Goal: Navigation & Orientation: Find specific page/section

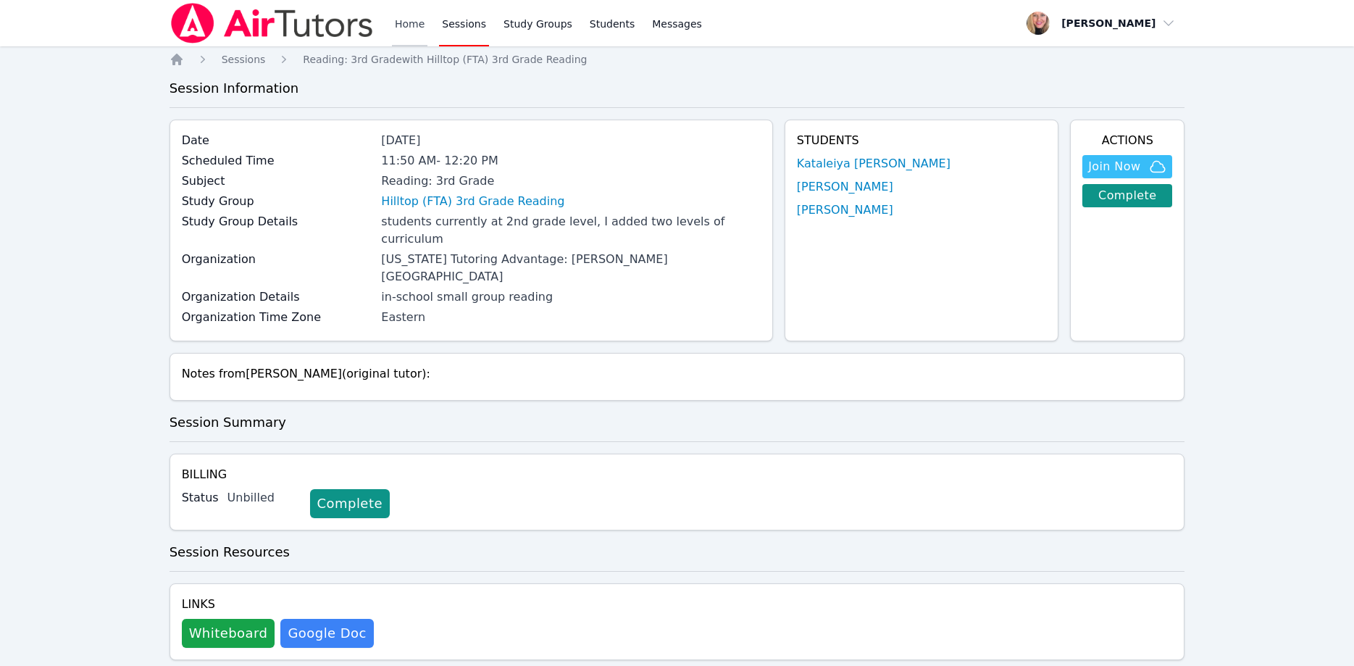
click at [401, 30] on link "Home" at bounding box center [409, 23] width 35 height 46
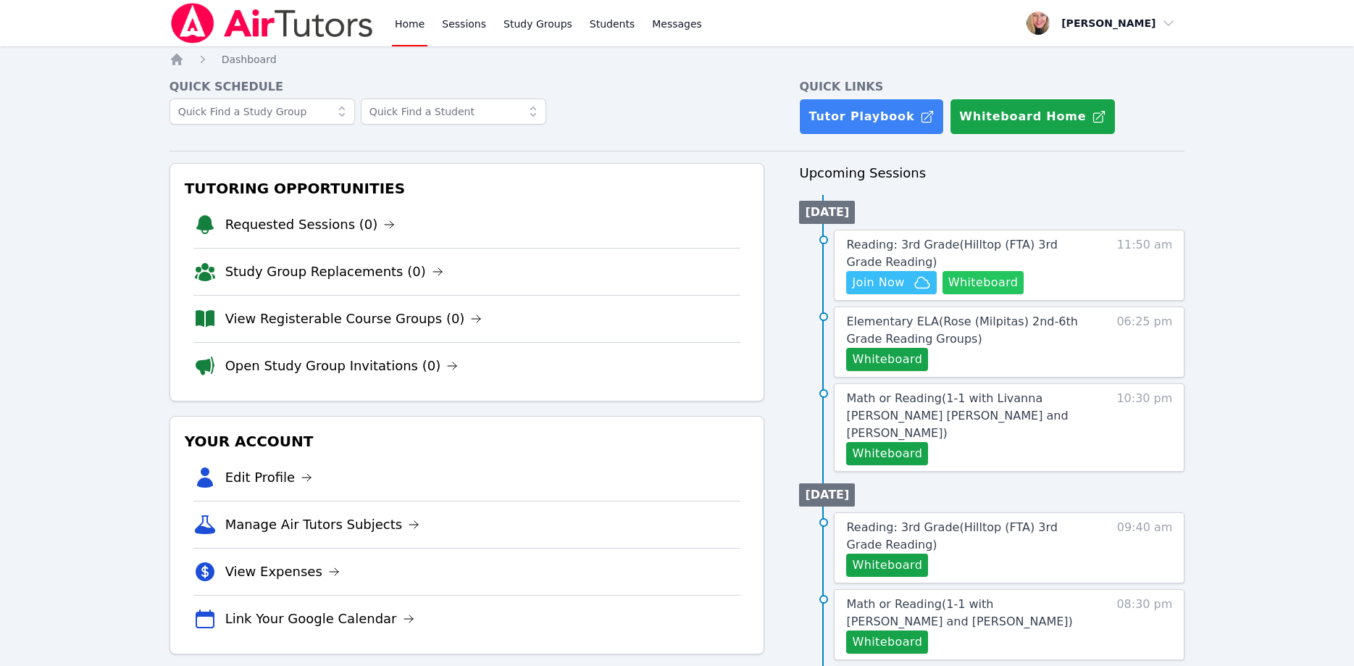
click at [986, 291] on button "Whiteboard" at bounding box center [984, 282] width 82 height 23
